Goal: Find specific fact: Find contact information

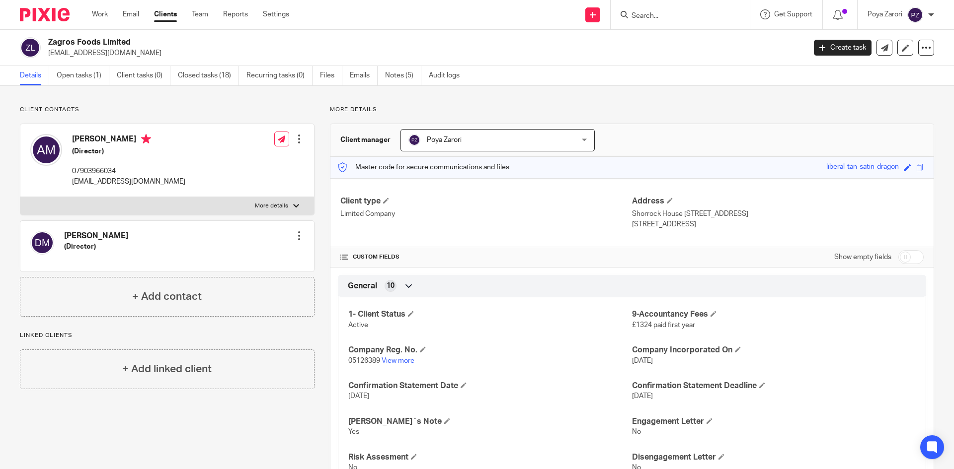
click at [672, 18] on input "Search" at bounding box center [674, 16] width 89 height 9
type input "td"
click at [718, 46] on link at bounding box center [712, 42] width 168 height 23
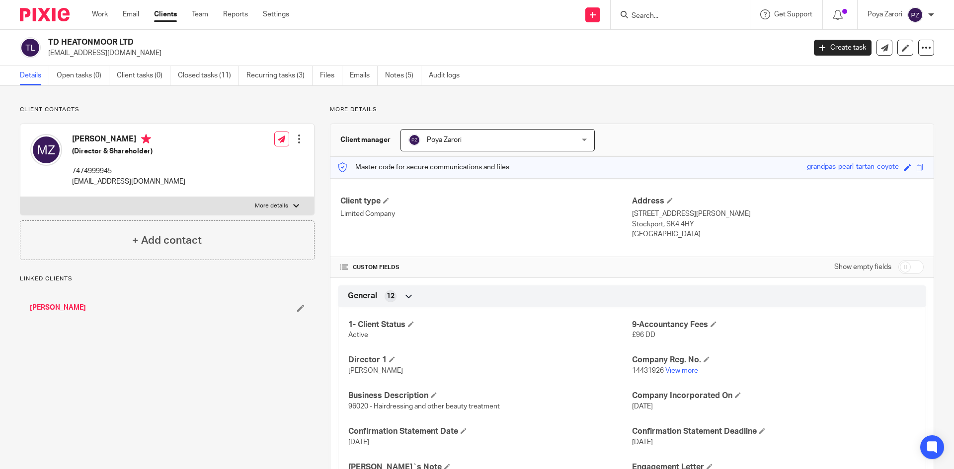
click at [87, 54] on p "[EMAIL_ADDRESS][DOMAIN_NAME]" at bounding box center [423, 53] width 751 height 10
copy main "[EMAIL_ADDRESS][DOMAIN_NAME] Create task Update from Companies House Export dat…"
